Goal: Information Seeking & Learning: Learn about a topic

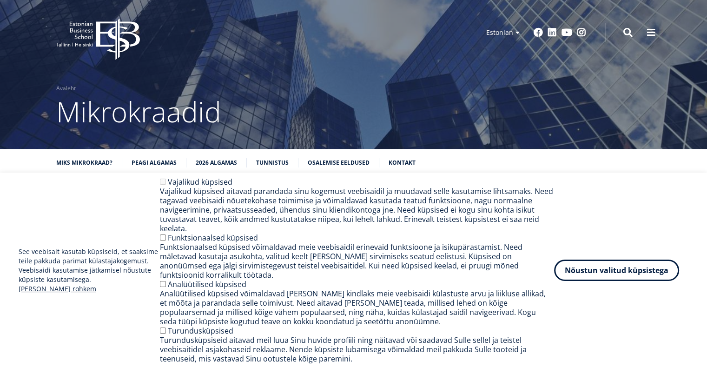
click at [39, 293] on link "[PERSON_NAME] rohkem" at bounding box center [58, 288] width 78 height 9
click at [578, 279] on button "Nõustun valitud küpsistega" at bounding box center [616, 268] width 125 height 21
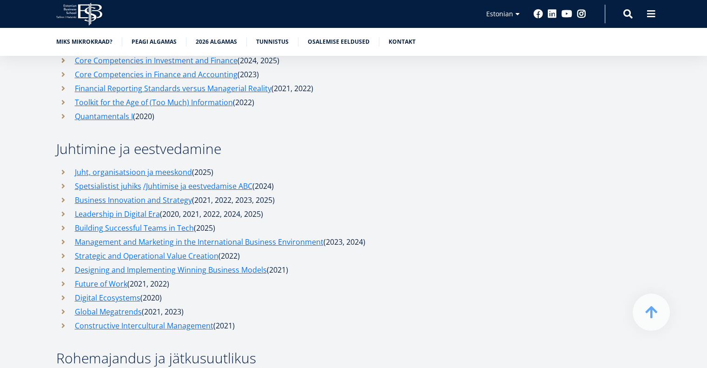
scroll to position [3571, 0]
